Goal: Task Accomplishment & Management: Manage account settings

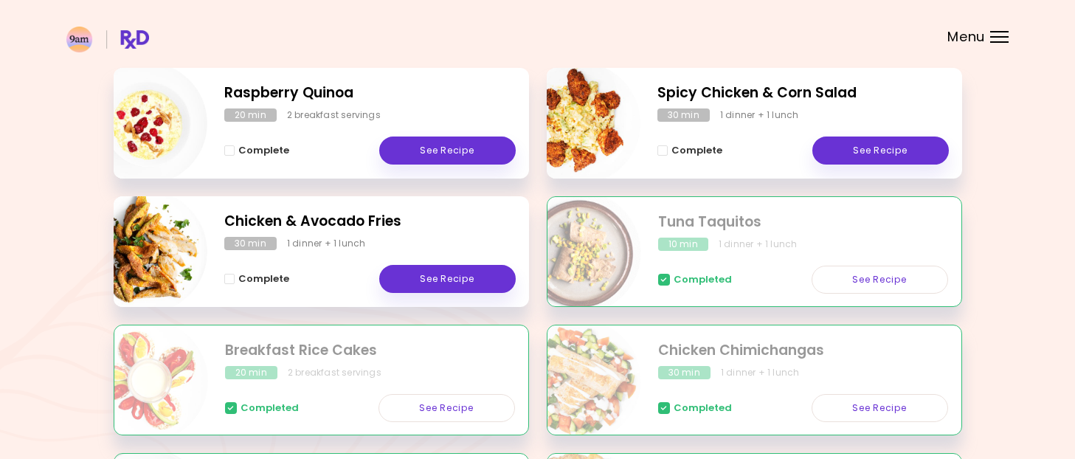
scroll to position [224, 0]
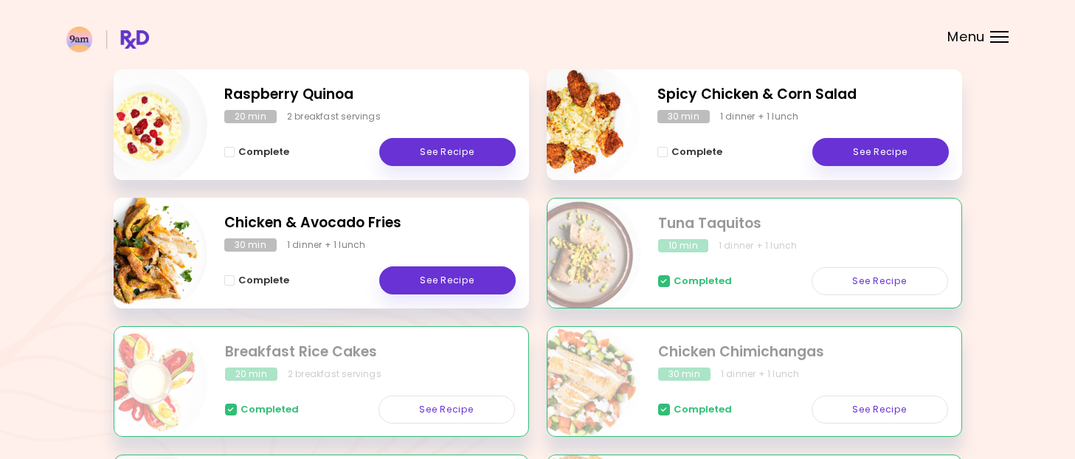
click at [450, 133] on div "Complete See Recipe" at bounding box center [369, 144] width 291 height 43
